Goal: Check status: Verify the current state of an ongoing process or item

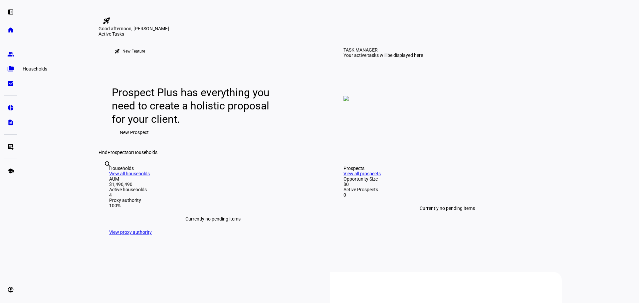
click at [10, 71] on eth-mat-symbol "folder_copy" at bounding box center [10, 69] width 7 height 7
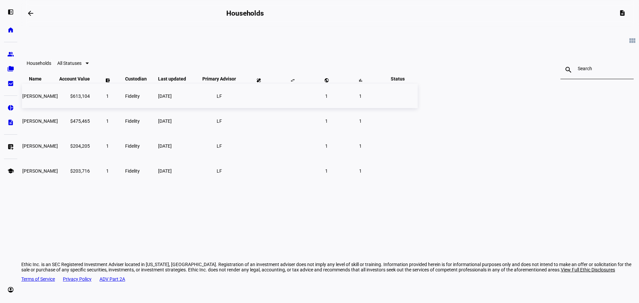
click at [58, 99] on span "[PERSON_NAME]" at bounding box center [40, 96] width 36 height 5
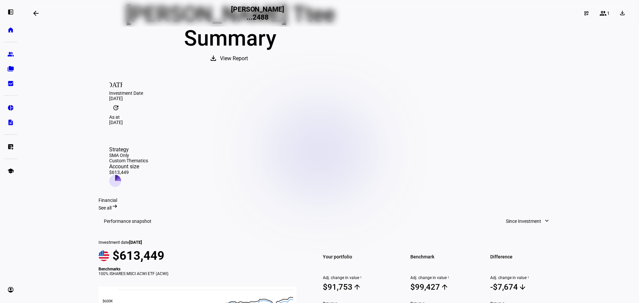
scroll to position [67, 0]
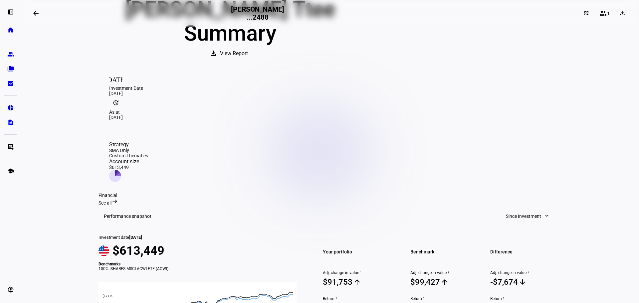
drag, startPoint x: 183, startPoint y: 222, endPoint x: 101, endPoint y: 219, distance: 82.3
click at [101, 219] on mat-card "Performance snapshot Since Investment expand_more Investment date [DATE] $613,4…" at bounding box center [330, 277] width 463 height 143
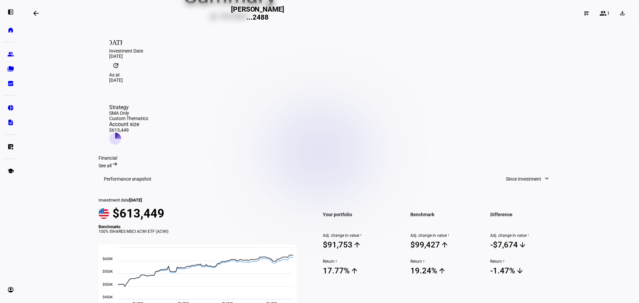
scroll to position [166, 0]
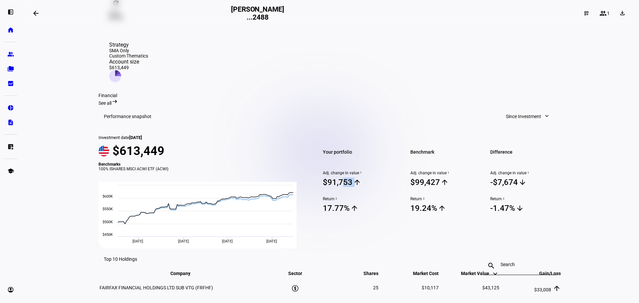
drag, startPoint x: 365, startPoint y: 166, endPoint x: 336, endPoint y: 169, distance: 29.5
click at [336, 169] on div "Your portfolio Adj. change in value 1 $91,753 arrow_upward Return 2 17.77% arro…" at bounding box center [359, 191] width 88 height 113
click at [482, 142] on div "Difference Adj. change in value 1 -$7,674 arrow_downward Return 2 -1.47% arrow_…" at bounding box center [522, 191] width 80 height 113
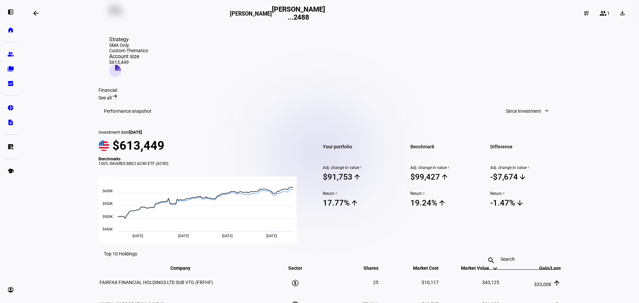
drag, startPoint x: 439, startPoint y: 162, endPoint x: 344, endPoint y: 159, distance: 95.5
click at [341, 159] on div "Your portfolio Adj. change in value 1 $91,753 arrow_upward Return 2 17.77% arro…" at bounding box center [438, 186] width 247 height 113
drag, startPoint x: 434, startPoint y: 161, endPoint x: 418, endPoint y: 163, distance: 16.1
click at [413, 172] on span "$99,427 arrow_upward" at bounding box center [446, 177] width 72 height 10
click at [452, 198] on span "19.24% arrow_upward" at bounding box center [446, 203] width 72 height 10
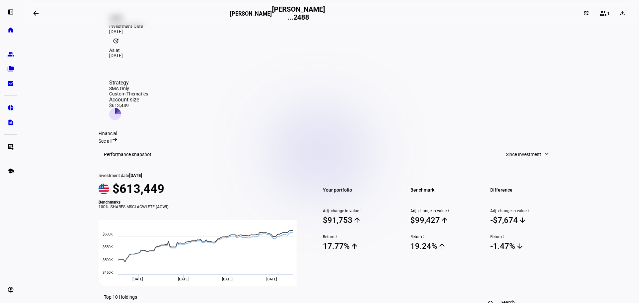
scroll to position [110, 0]
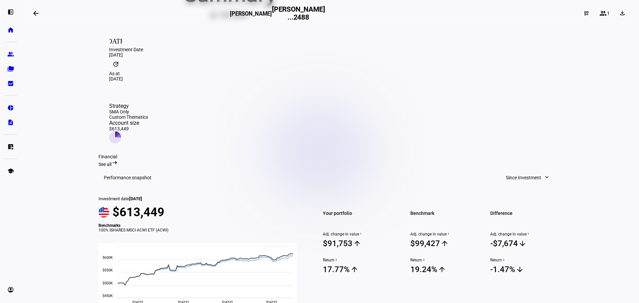
click at [120, 131] on icon at bounding box center [117, 134] width 5 height 6
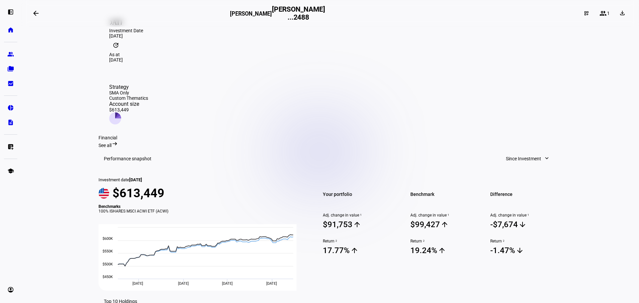
scroll to position [77, 0]
